Goal: Book appointment/travel/reservation

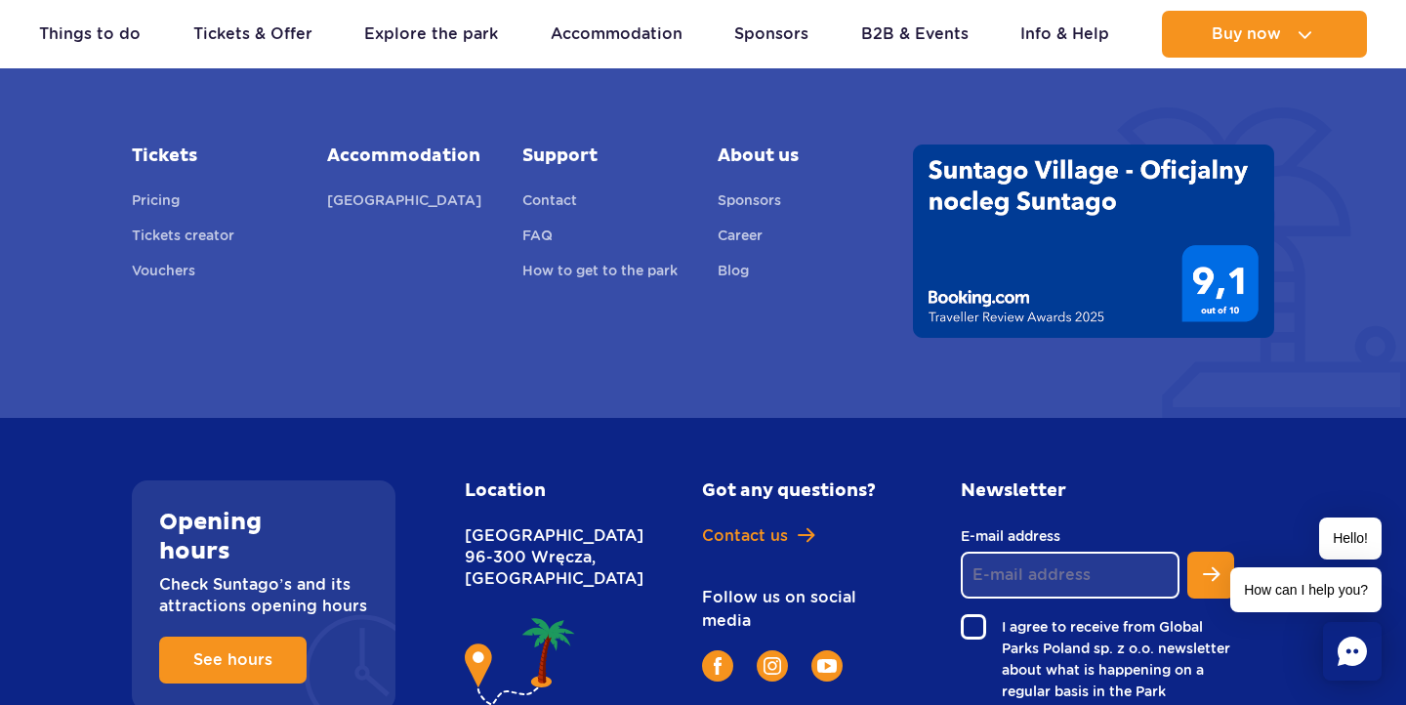
scroll to position [8023, 0]
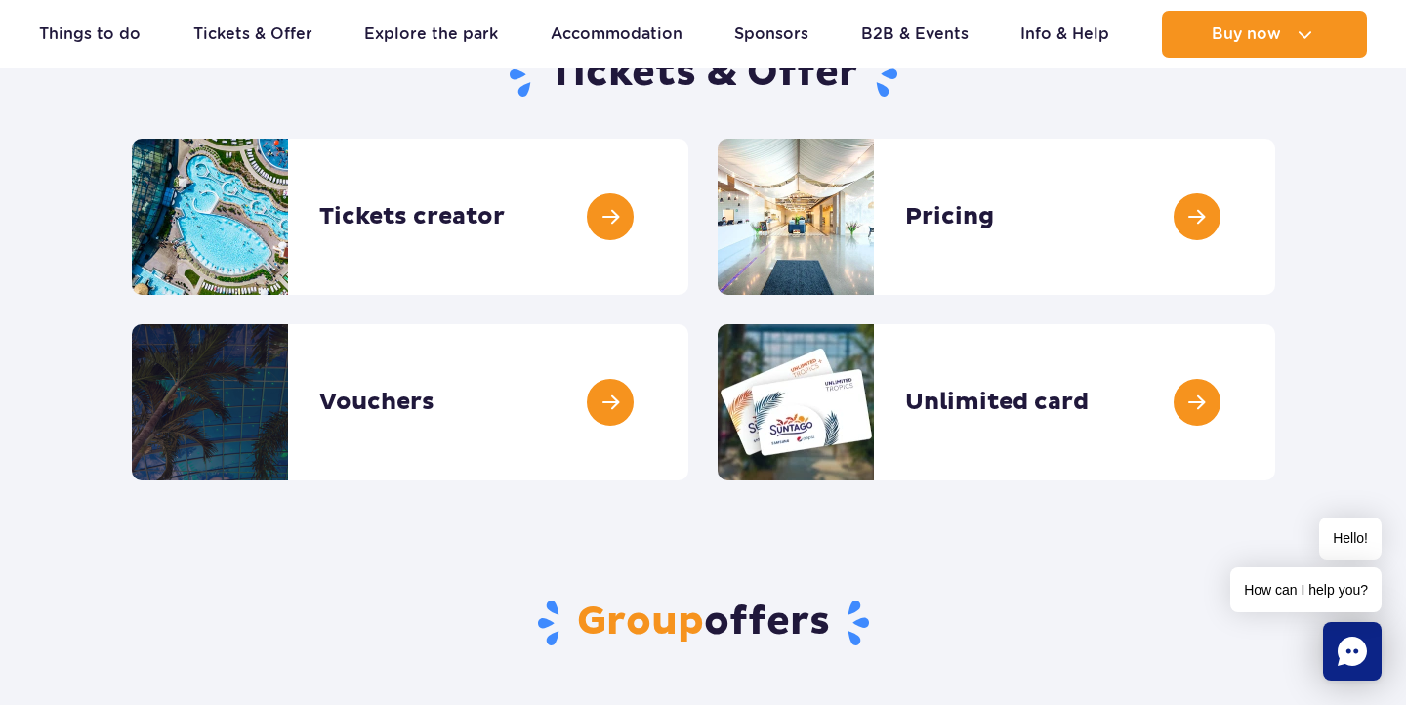
scroll to position [233, 0]
click at [1275, 240] on link at bounding box center [1275, 216] width 0 height 156
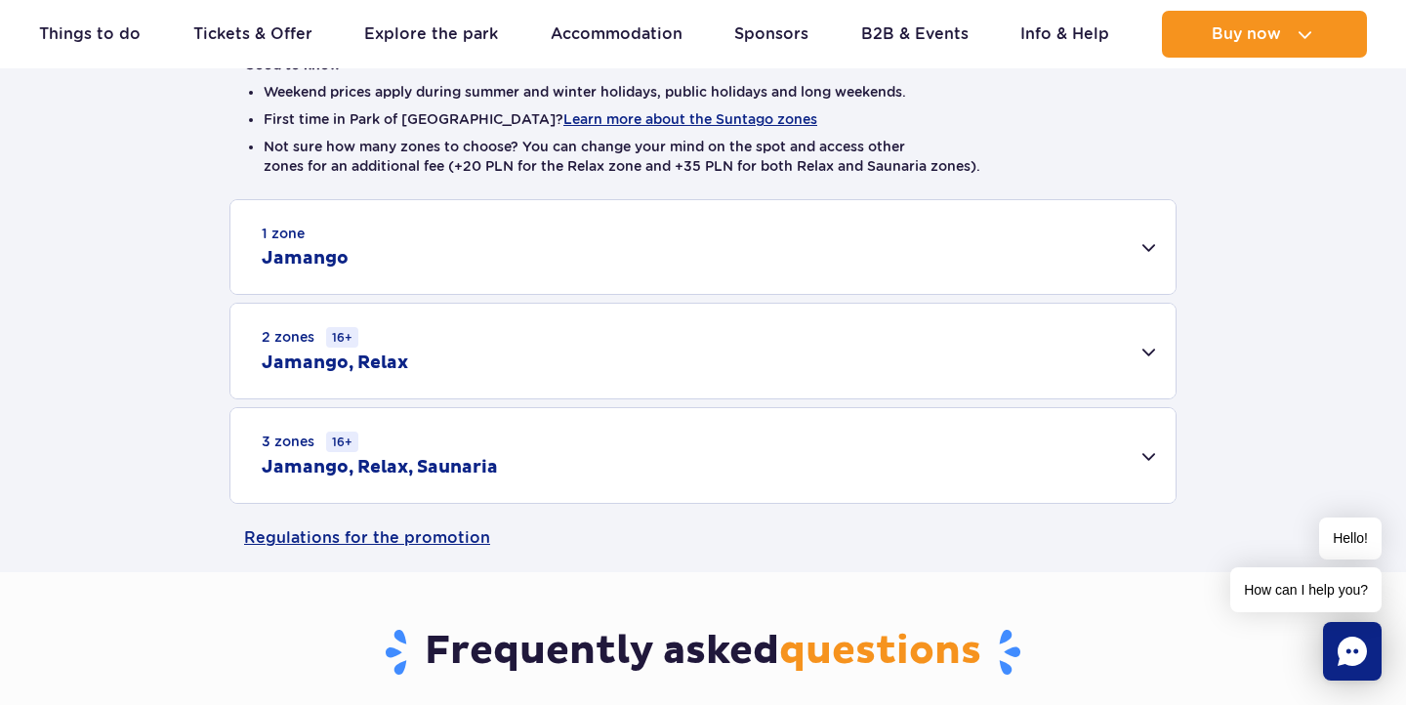
scroll to position [501, 0]
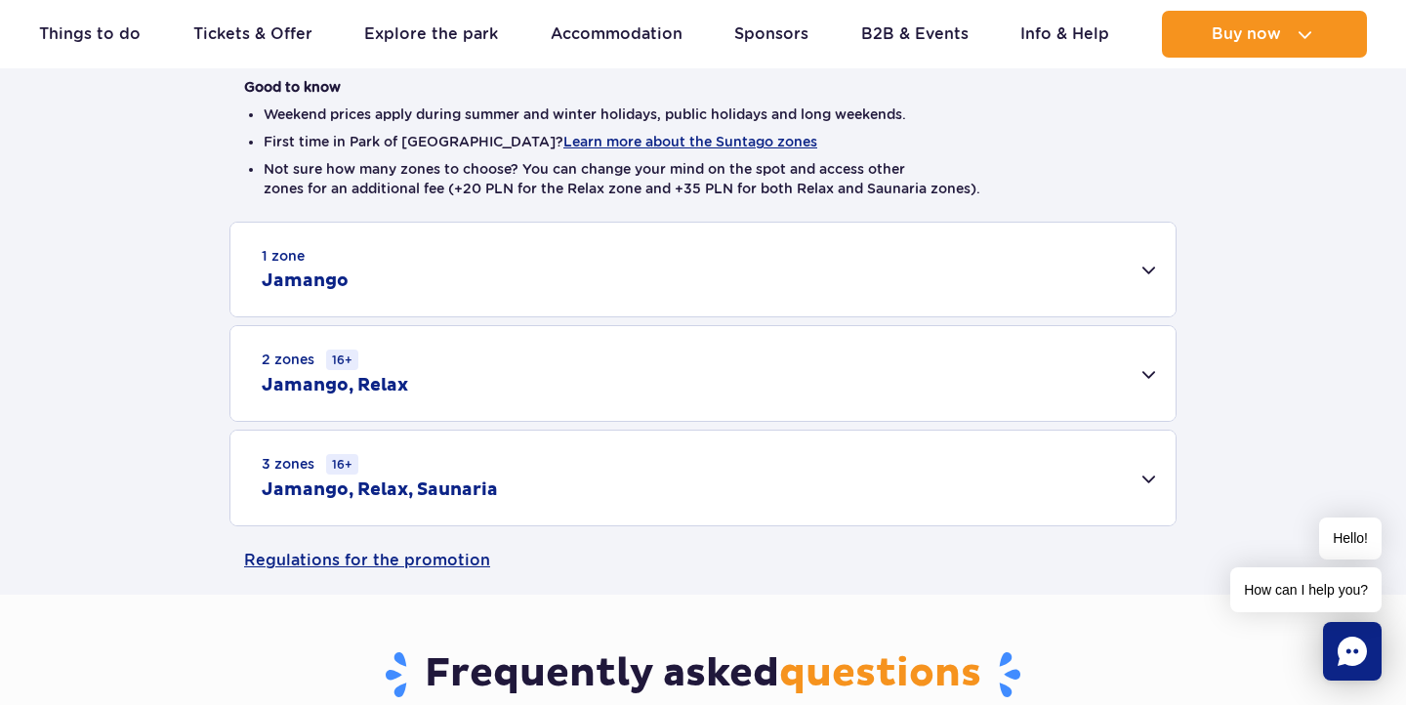
click at [859, 352] on div "2 zones 16+ Jamango, Relax" at bounding box center [702, 373] width 945 height 95
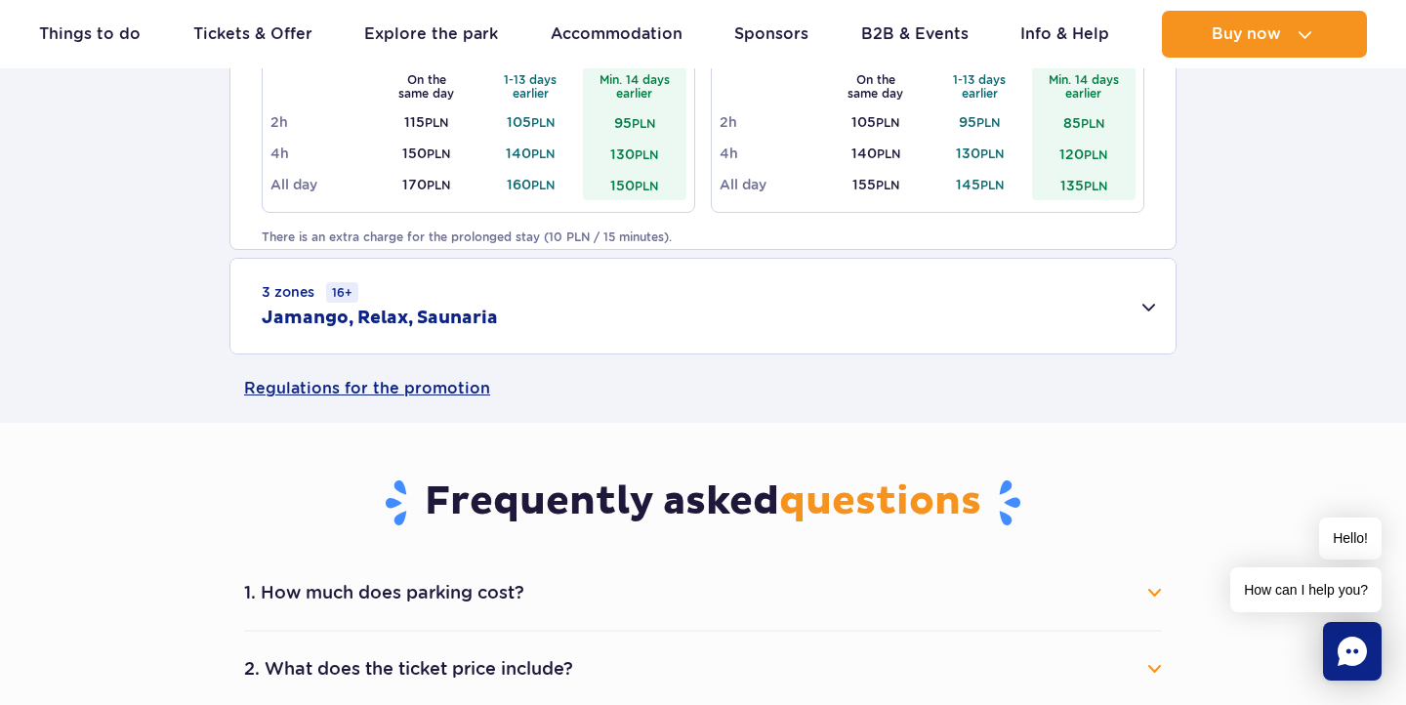
scroll to position [989, 0]
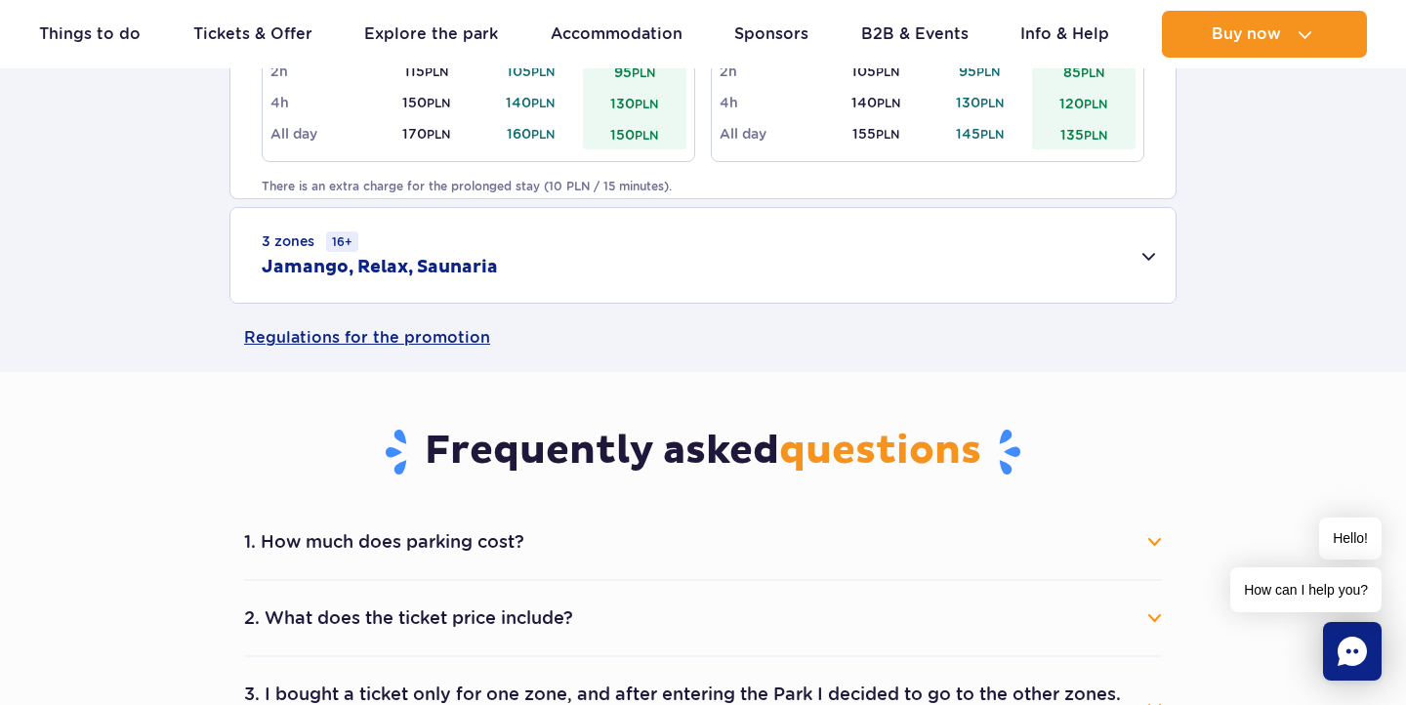
click at [794, 211] on div "3 zones 16+ Jamango, Relax, Saunaria" at bounding box center [702, 255] width 945 height 95
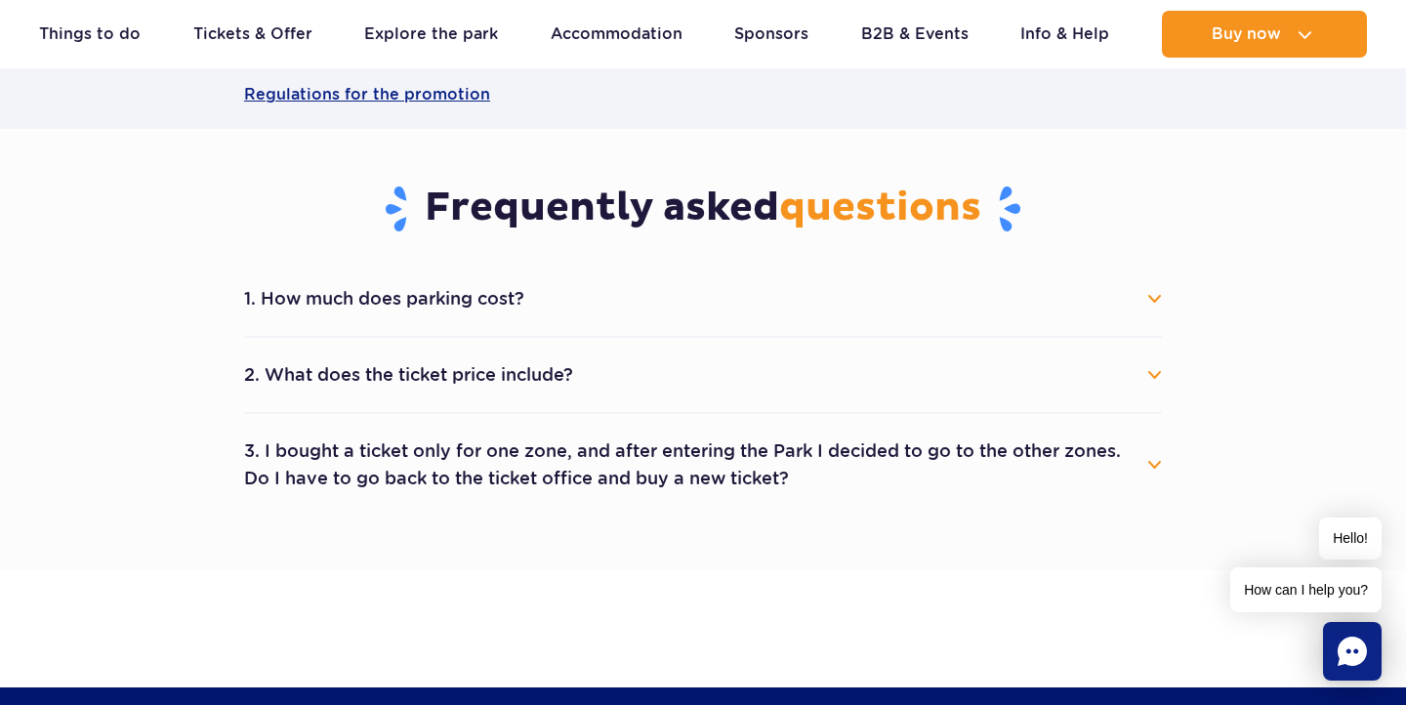
scroll to position [1500, 0]
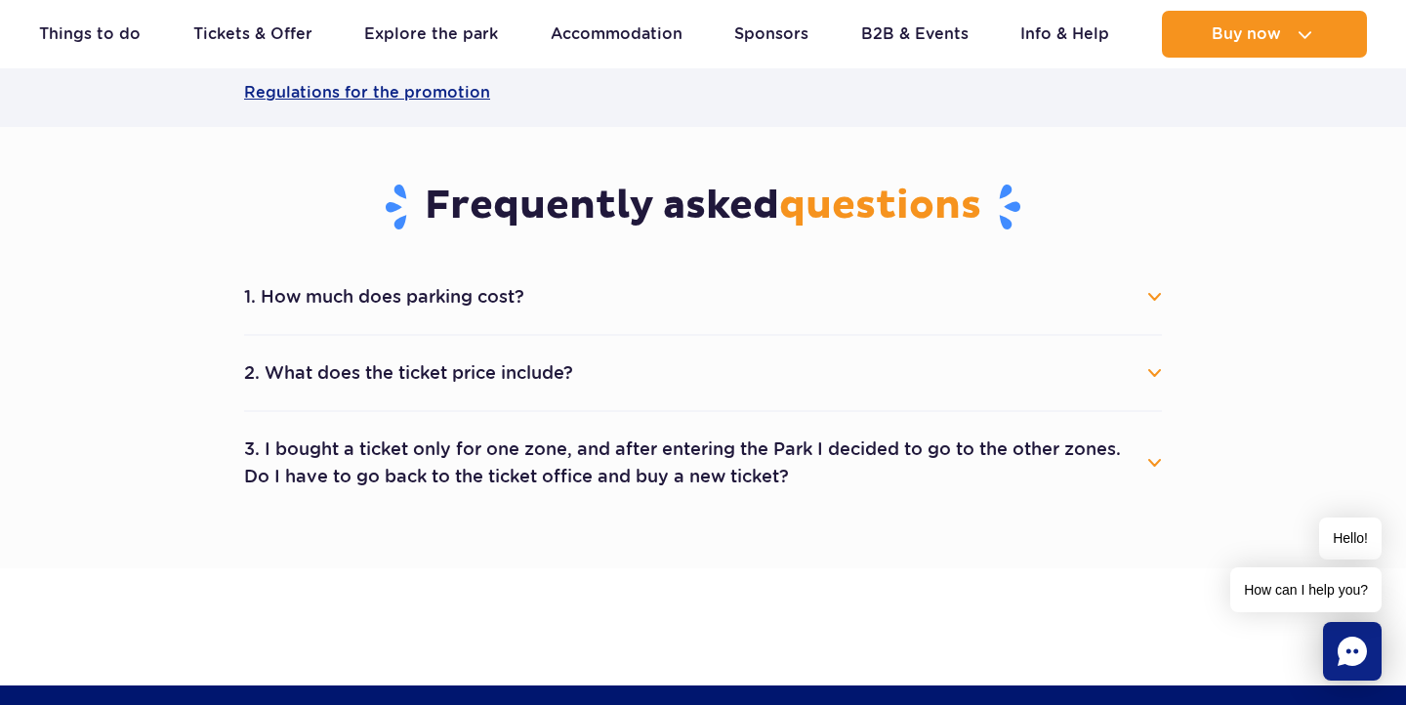
click at [770, 424] on li "3. I bought a ticket only for one zone, and after entering the Park I decided t…" at bounding box center [703, 463] width 918 height 102
click at [596, 39] on link "Accommodation" at bounding box center [617, 34] width 132 height 47
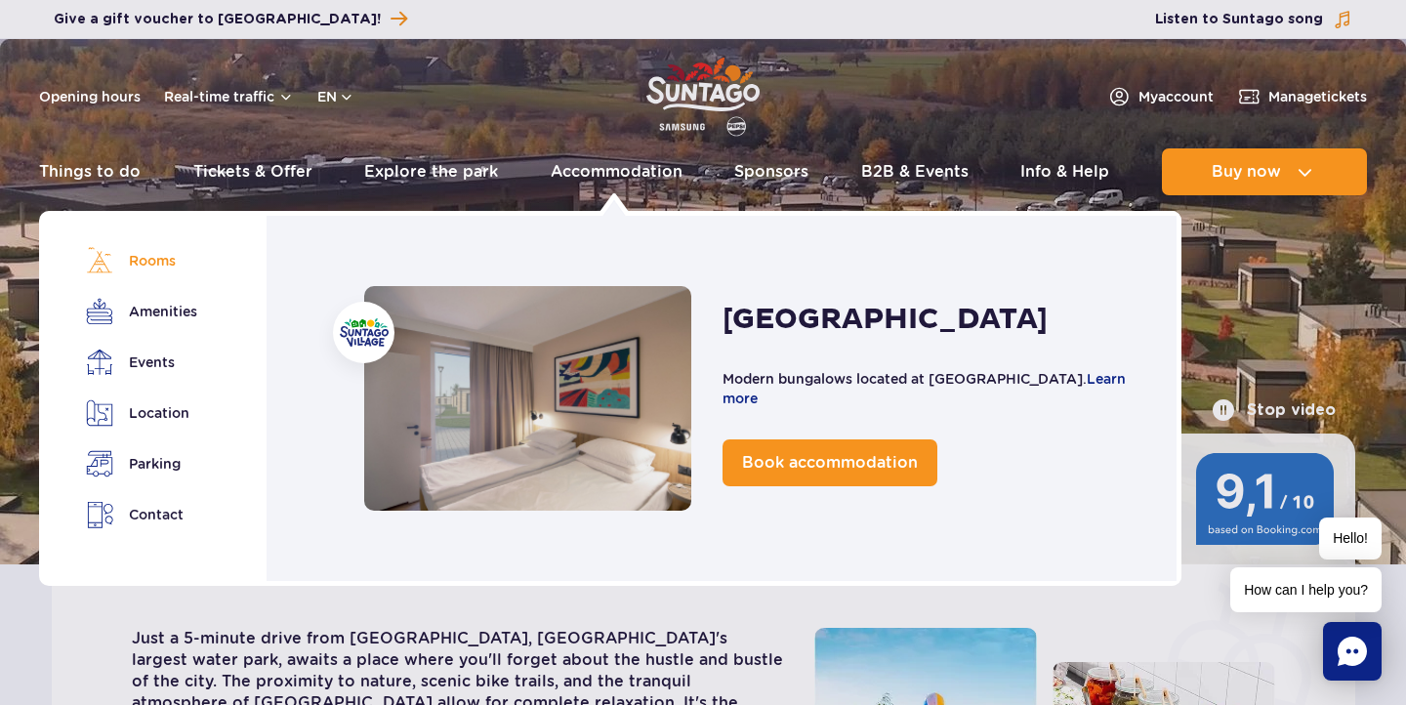
click at [151, 255] on link "Rooms" at bounding box center [140, 260] width 109 height 27
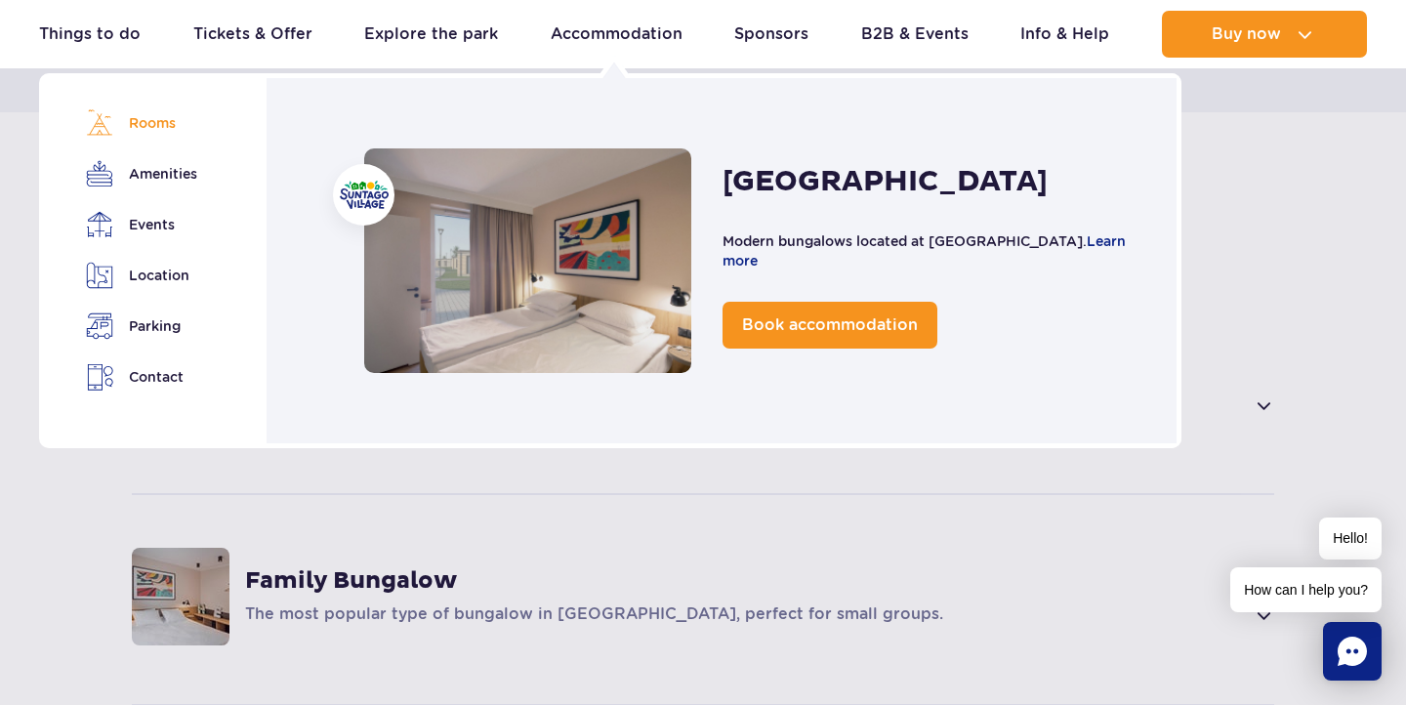
scroll to position [1393, 0]
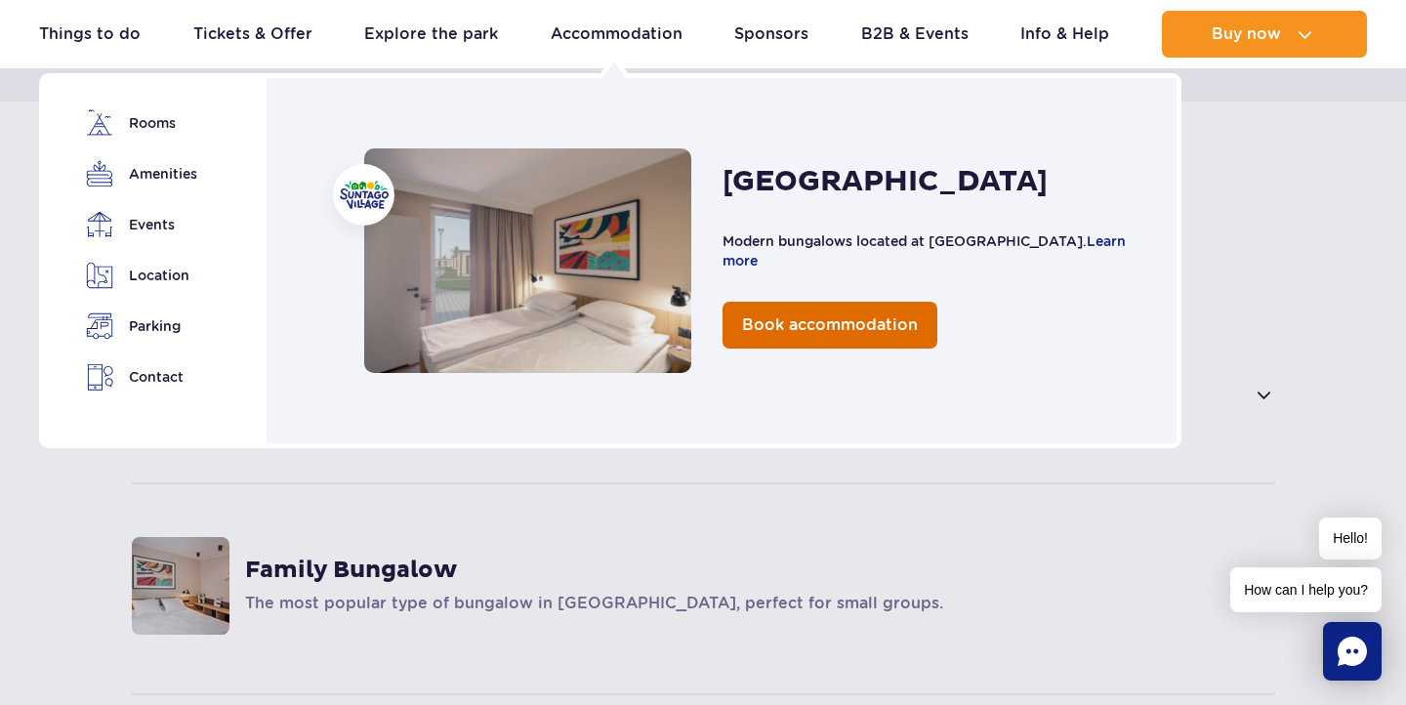
click at [780, 321] on span "Book accommodation" at bounding box center [830, 324] width 176 height 19
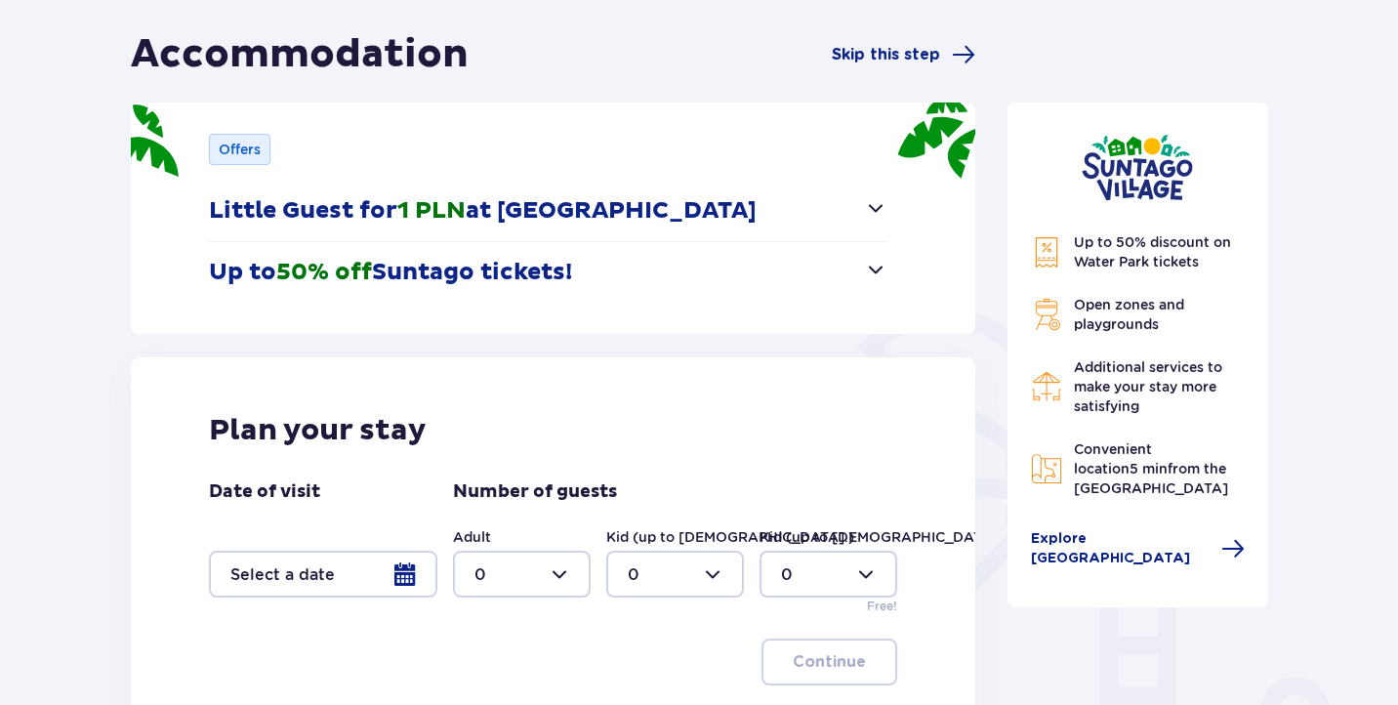
scroll to position [383, 0]
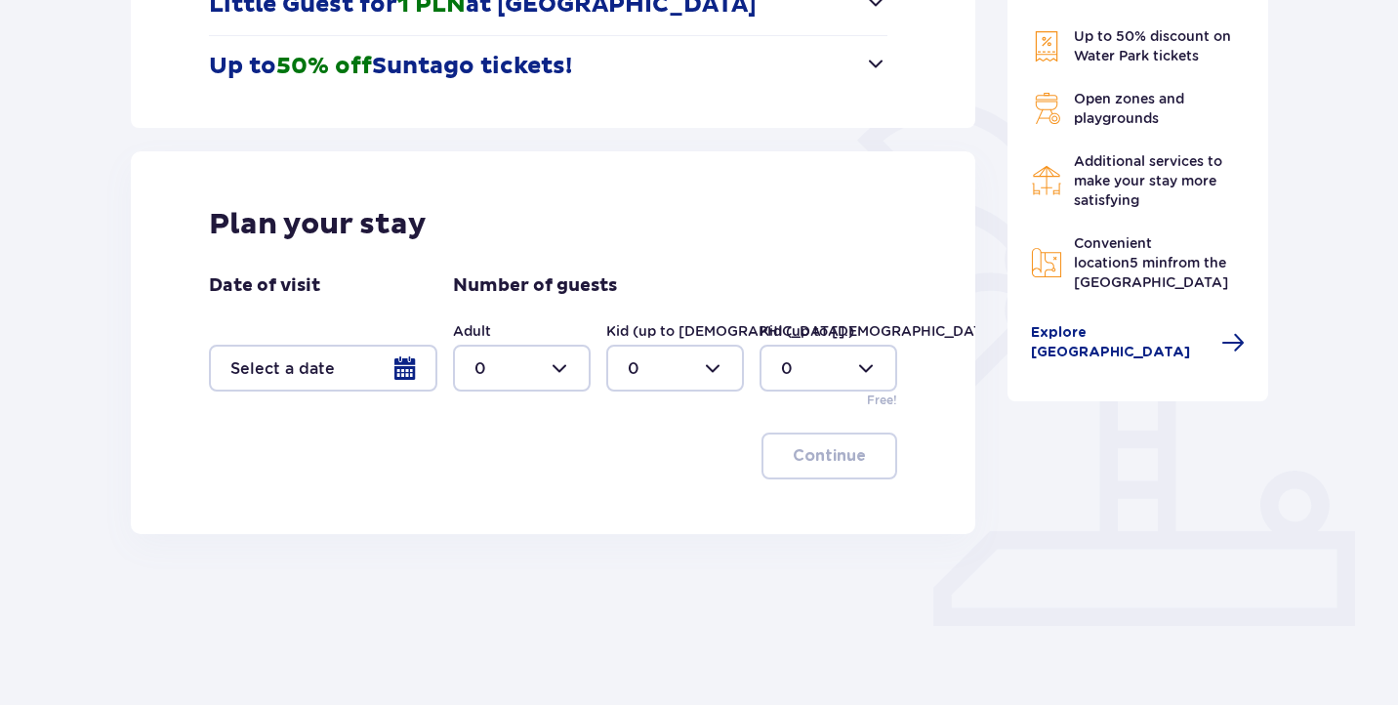
click at [371, 370] on div at bounding box center [323, 368] width 228 height 47
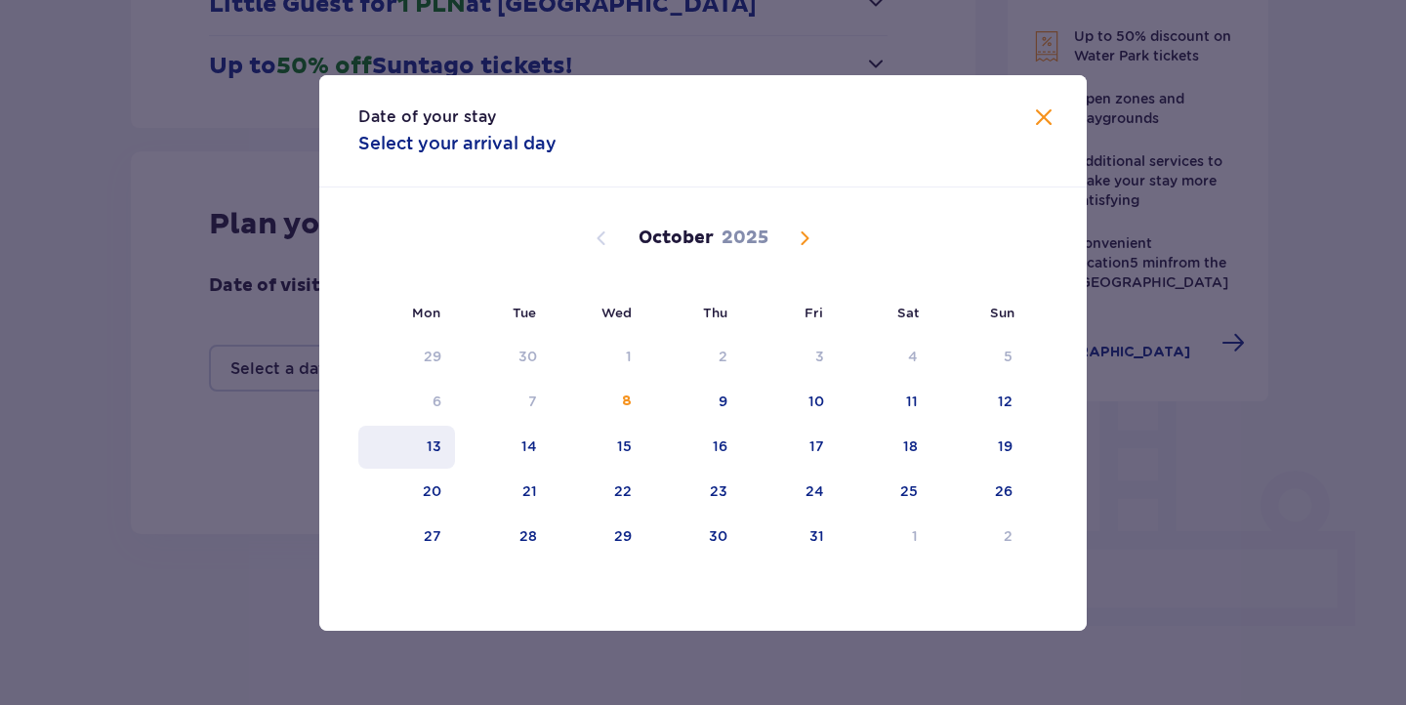
click at [434, 438] on div "13" at bounding box center [434, 446] width 15 height 20
click at [524, 451] on div "14" at bounding box center [529, 446] width 16 height 20
type input "[DATE] - [DATE]"
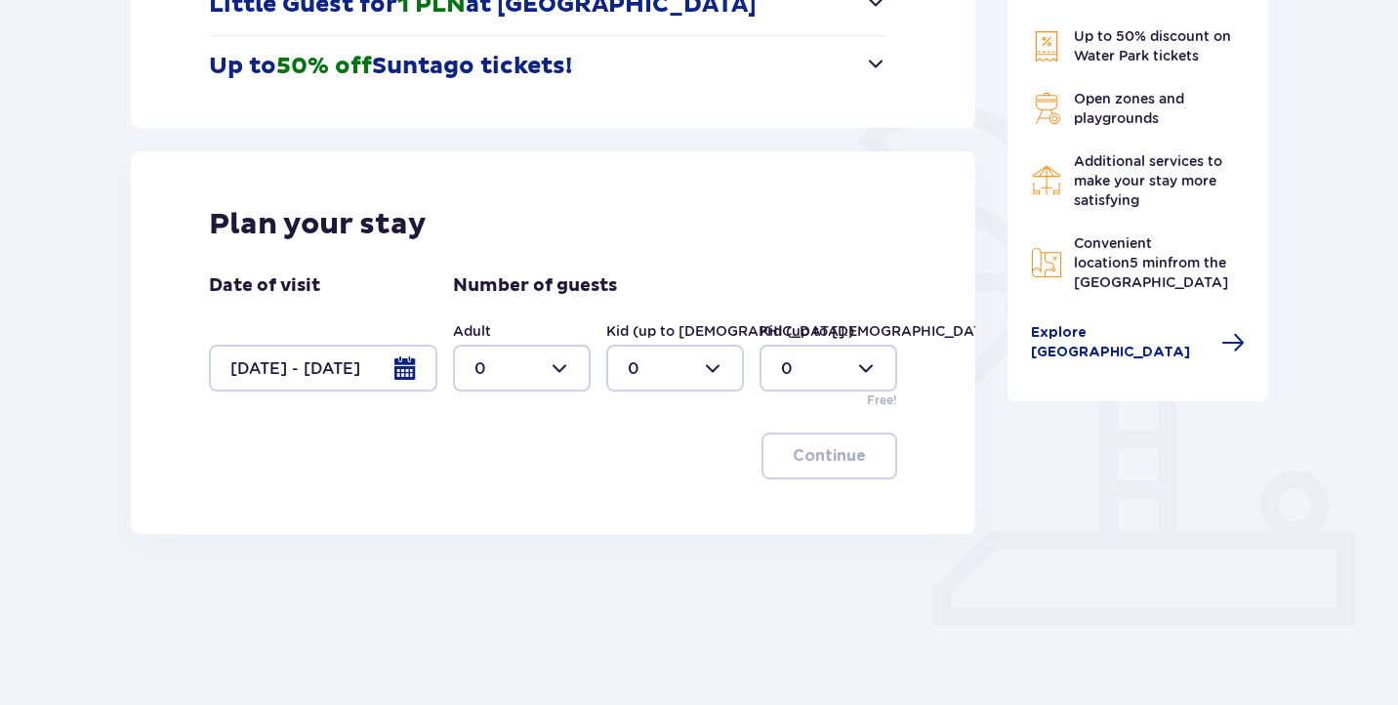
click at [541, 403] on div "Adult 0 Kid (up to [DEMOGRAPHIC_DATA].) 0 Kid (up to [DEMOGRAPHIC_DATA].) 0 Fre…" at bounding box center [675, 365] width 444 height 88
click at [547, 381] on div at bounding box center [522, 368] width 138 height 47
click at [523, 505] on div "2" at bounding box center [522, 509] width 95 height 21
type input "2"
click at [808, 472] on button "Continue" at bounding box center [830, 456] width 136 height 47
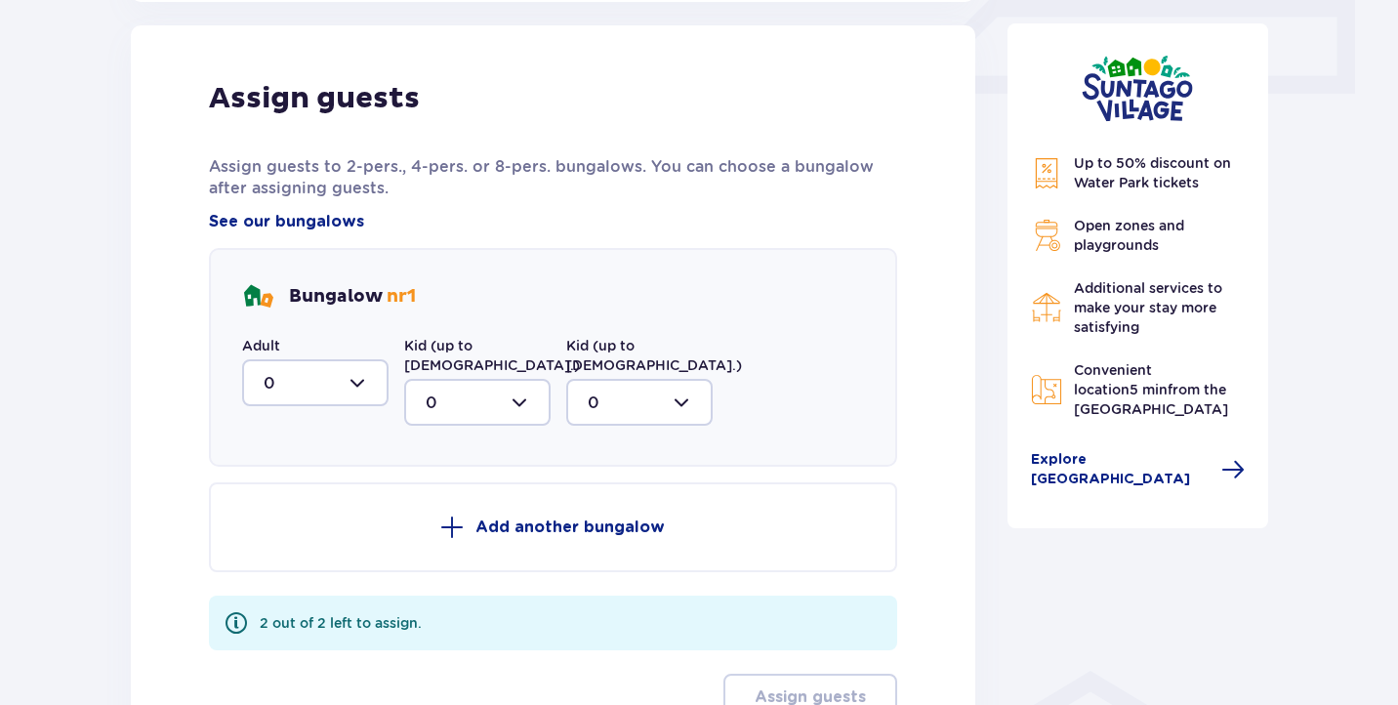
scroll to position [917, 0]
click at [328, 357] on div at bounding box center [315, 380] width 146 height 47
click at [297, 516] on div "2" at bounding box center [316, 522] width 104 height 21
type input "2"
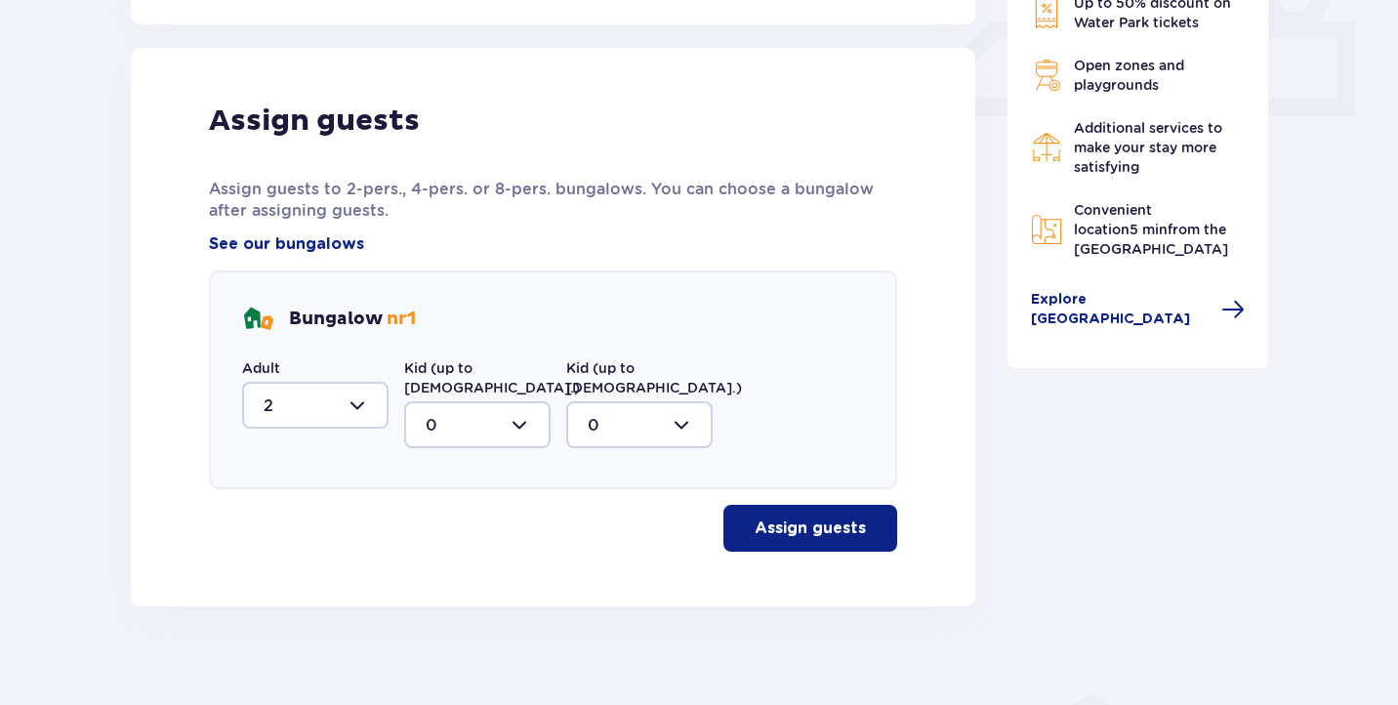
scroll to position [891, 0]
click at [769, 518] on p "Assign guests" at bounding box center [810, 528] width 111 height 21
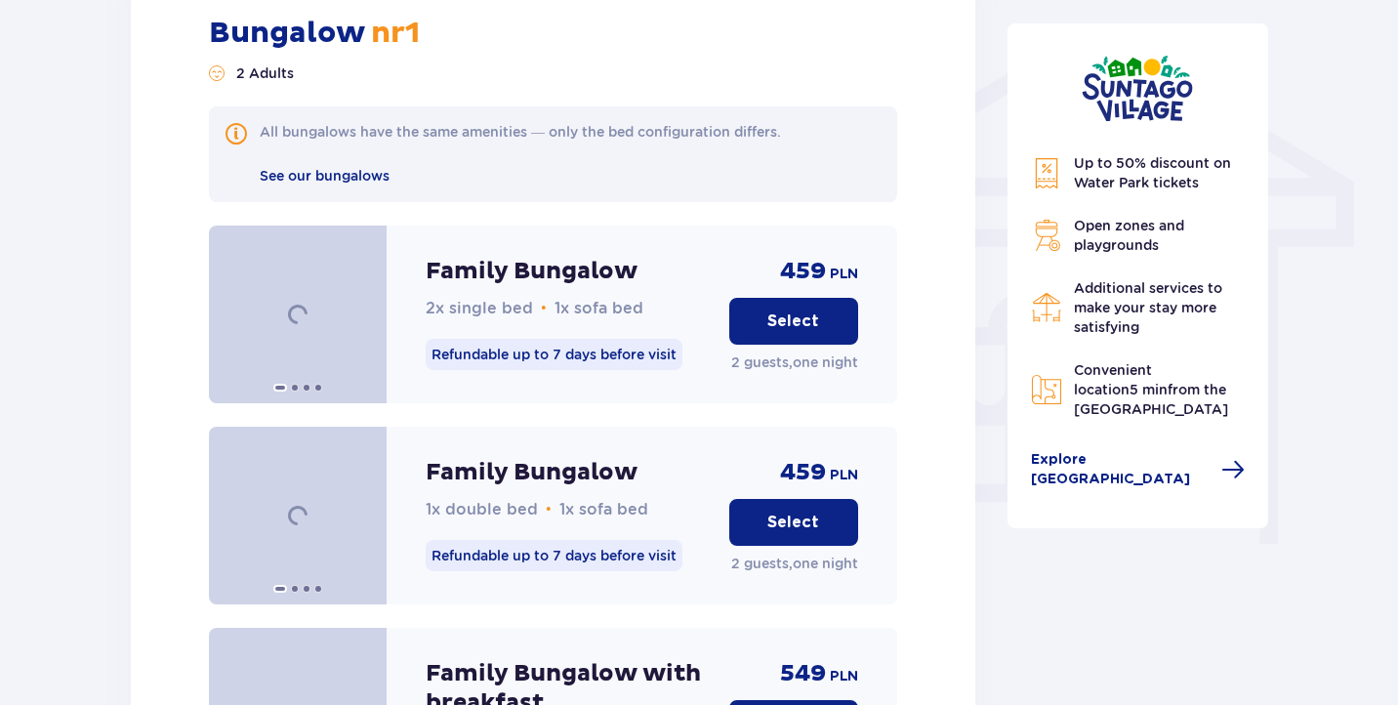
scroll to position [1624, 0]
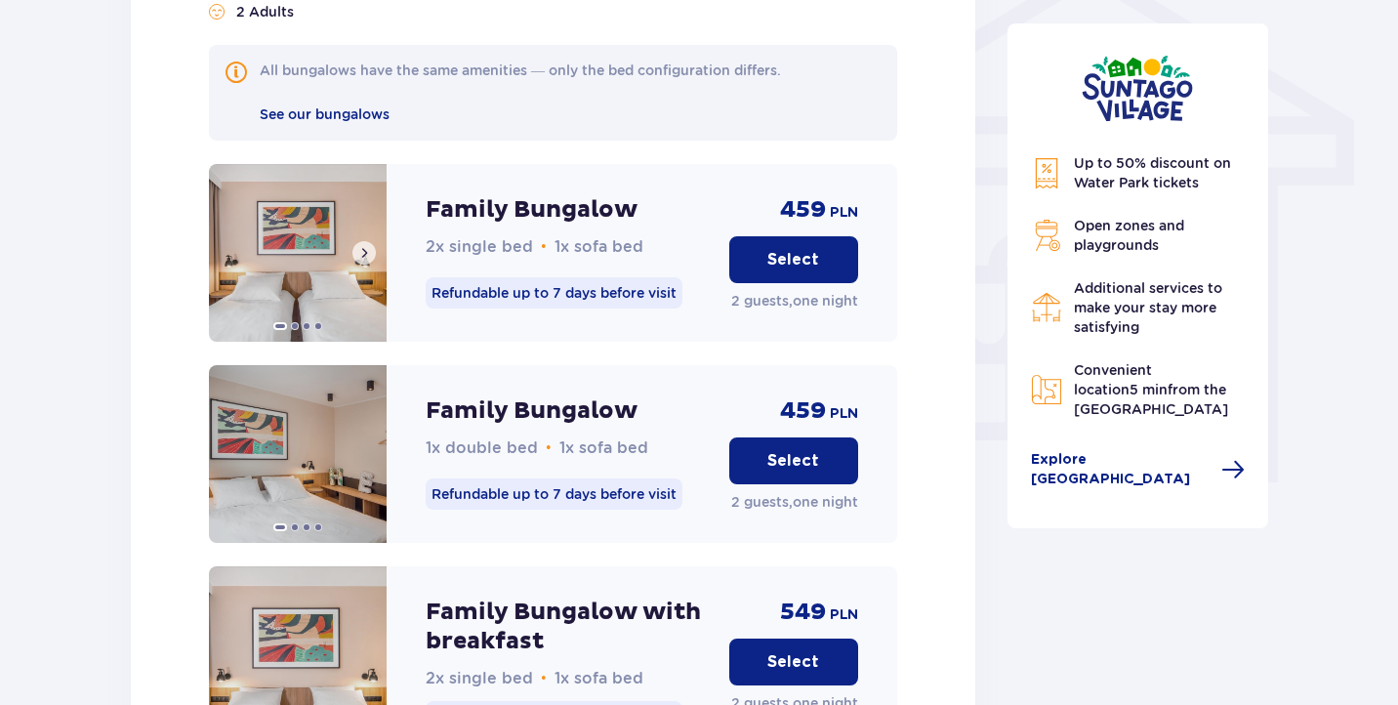
click at [359, 245] on span at bounding box center [364, 253] width 16 height 16
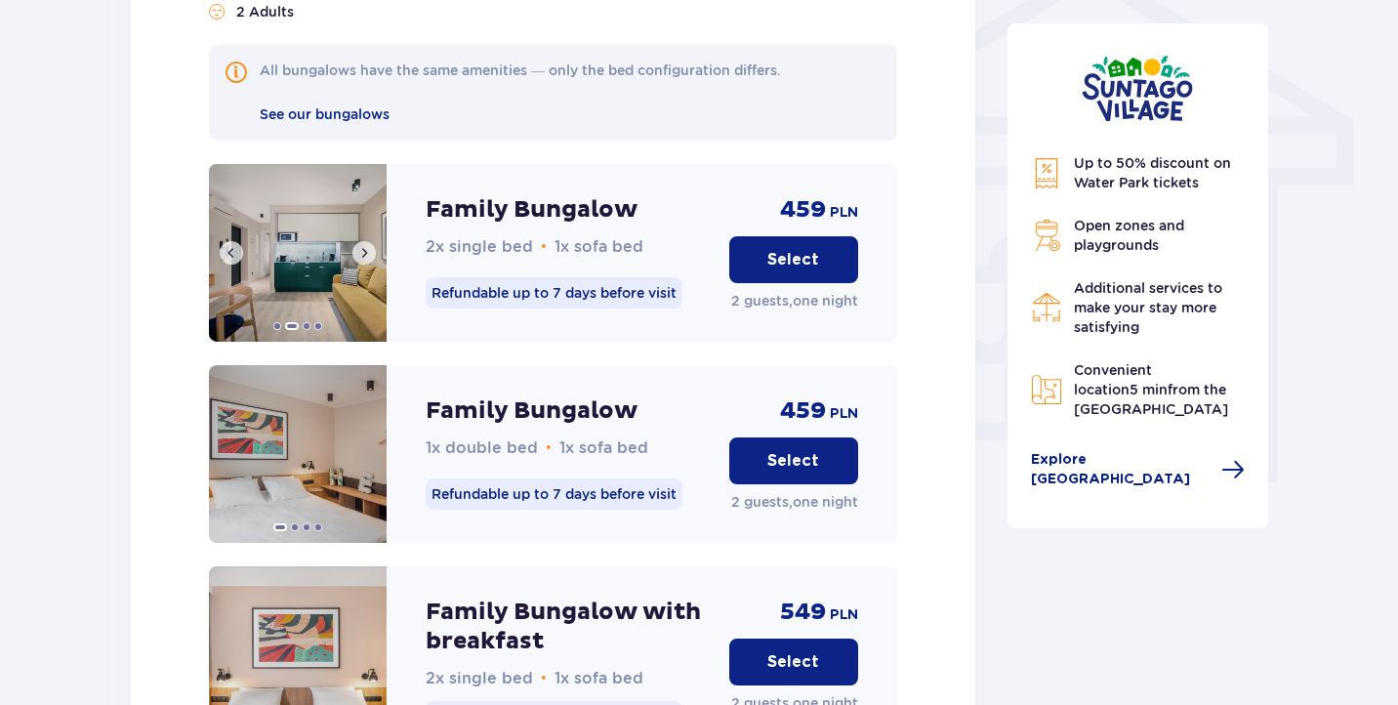
click at [359, 245] on span at bounding box center [364, 253] width 16 height 16
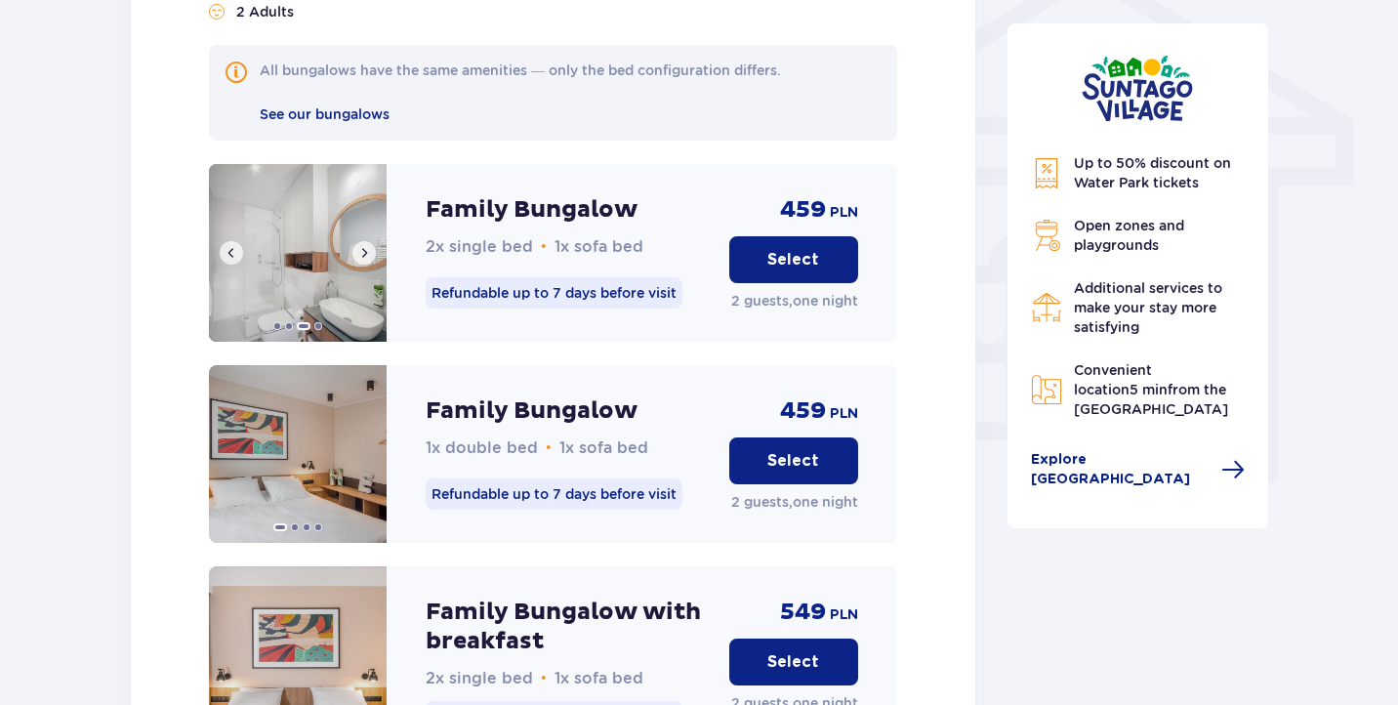
click at [359, 245] on span at bounding box center [364, 253] width 16 height 16
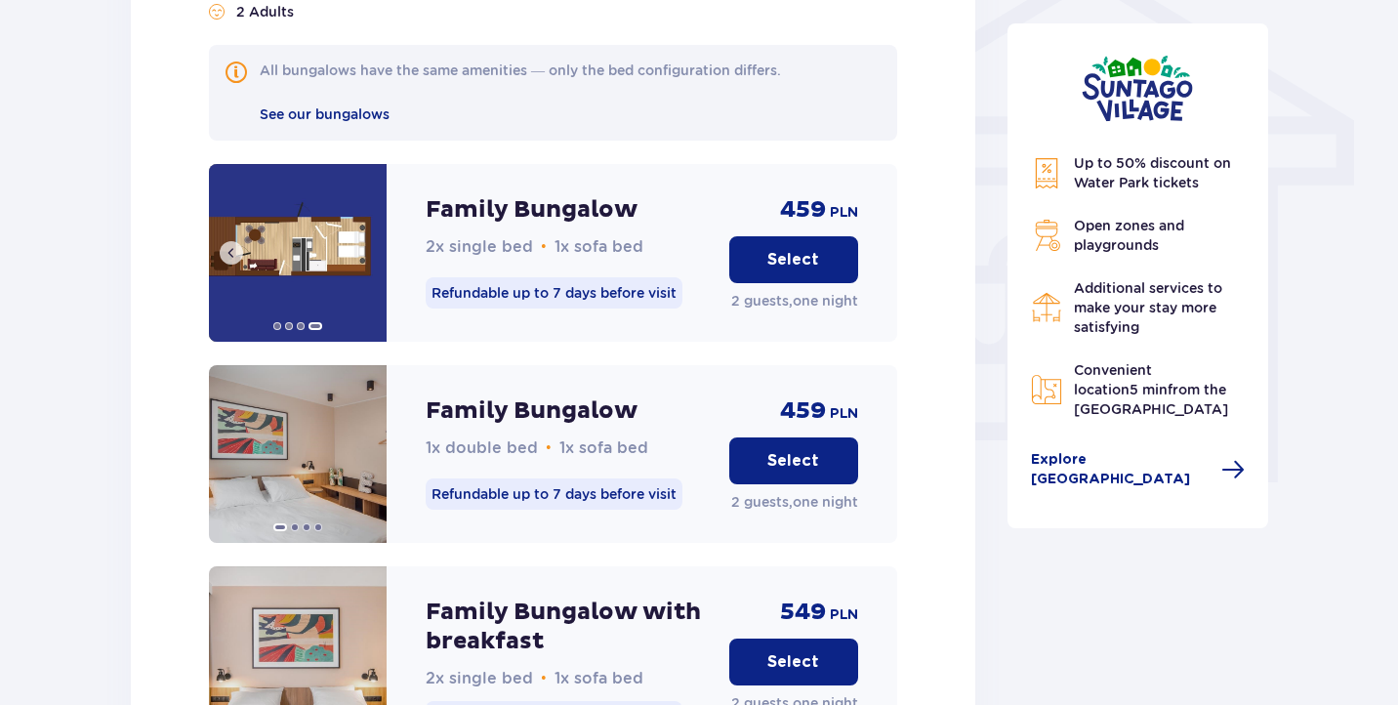
click at [359, 234] on img at bounding box center [298, 253] width 178 height 178
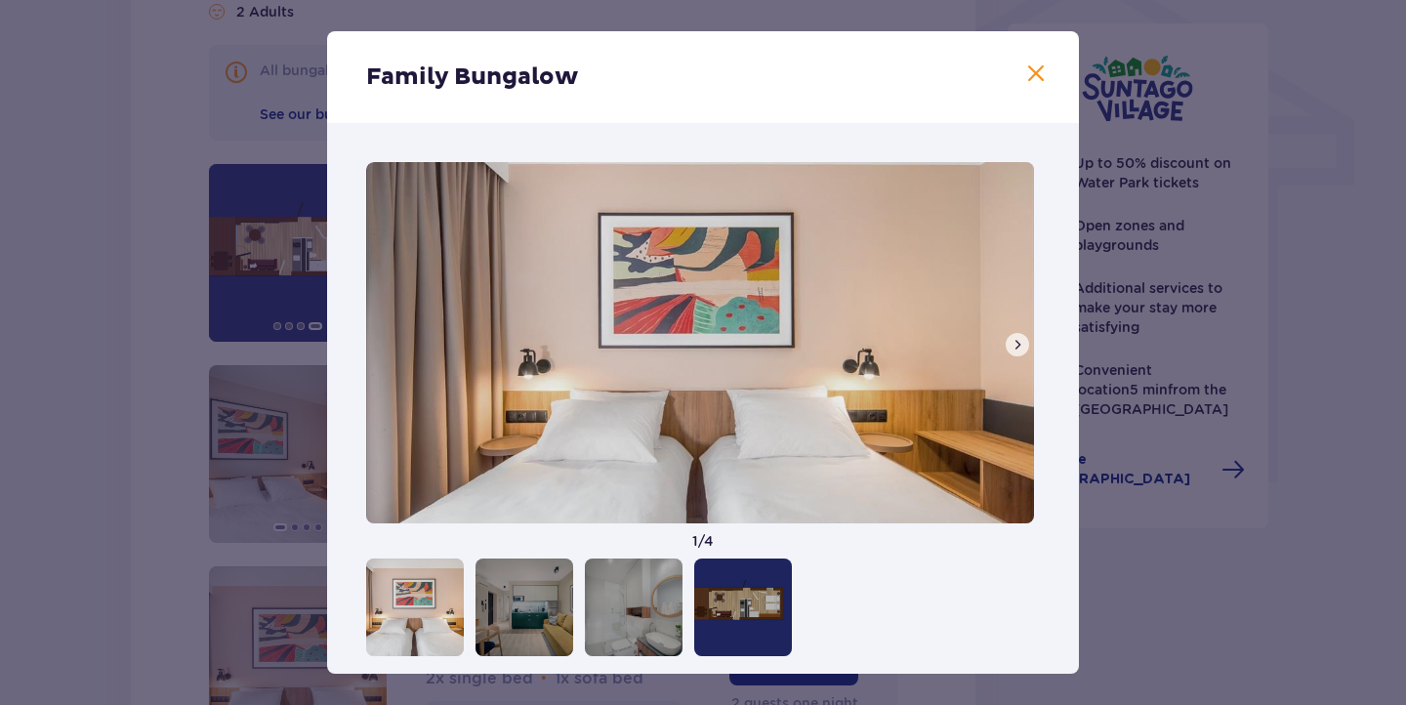
click at [281, 262] on div "Family Bungalow 1 / 4" at bounding box center [703, 352] width 1406 height 705
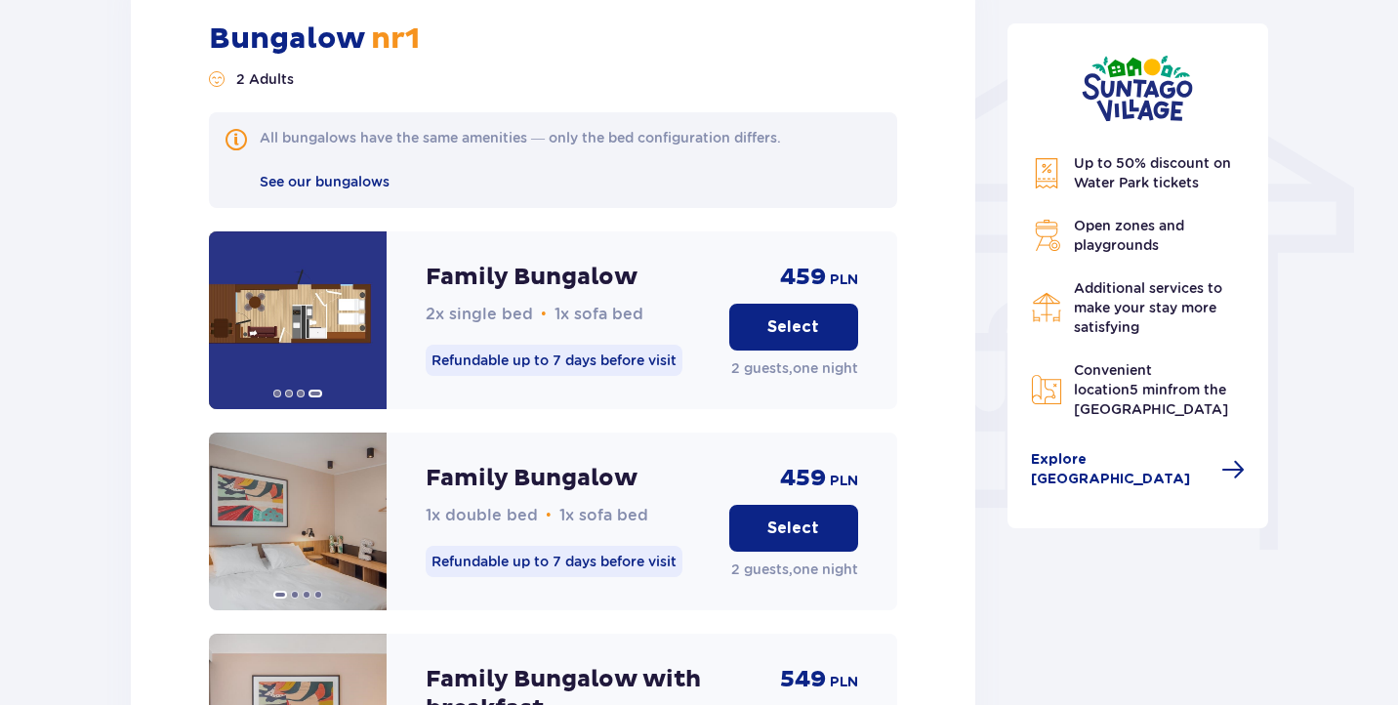
scroll to position [1535, 0]
